Goal: Transaction & Acquisition: Purchase product/service

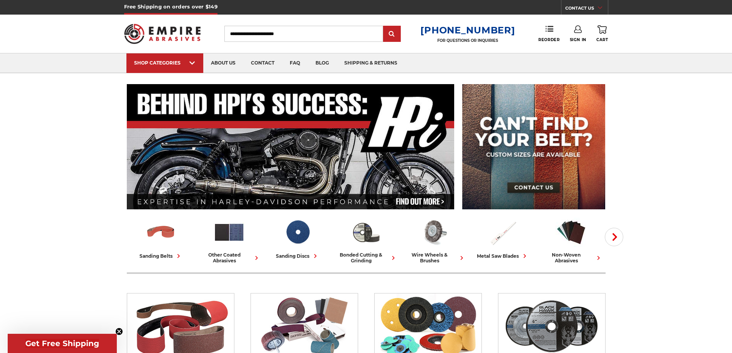
click at [321, 27] on input "Search" at bounding box center [304, 34] width 159 height 16
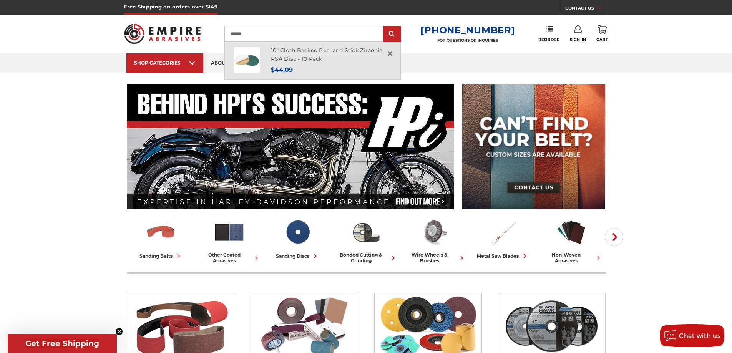
type input "*******"
click at [298, 50] on link "10" Cloth Backed Peel and Stick Zirconia PSA Disc - 10 Pack" at bounding box center [327, 55] width 112 height 16
